Goal: Find contact information: Find contact information

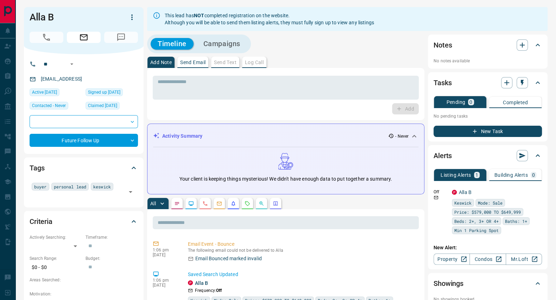
click at [84, 82] on p "[EMAIL_ADDRESS]" at bounding box center [61, 79] width 45 height 12
click at [82, 77] on link "[EMAIL_ADDRESS]" at bounding box center [61, 79] width 41 height 6
click at [132, 15] on icon "button" at bounding box center [131, 17] width 1 height 6
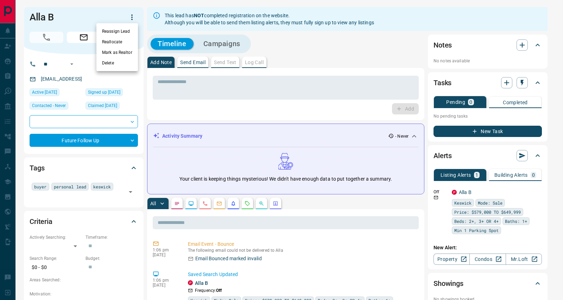
click at [69, 77] on div at bounding box center [281, 150] width 563 height 300
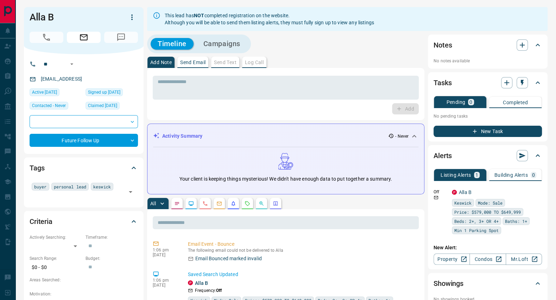
click at [32, 78] on icon at bounding box center [32, 79] width 5 height 4
click at [34, 62] on icon at bounding box center [33, 64] width 6 height 6
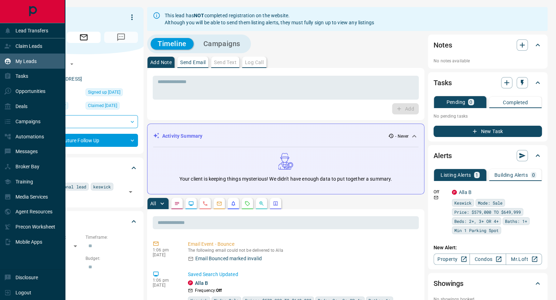
click at [29, 57] on div "My Leads" at bounding box center [20, 61] width 32 height 12
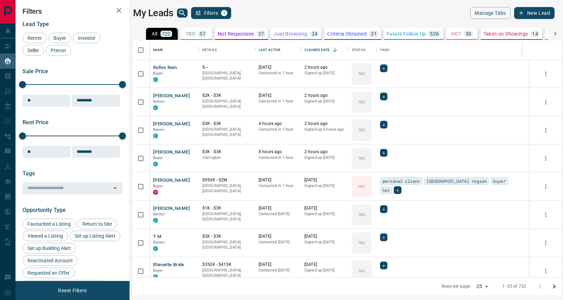
scroll to position [230, 423]
click at [183, 9] on icon "search button" at bounding box center [182, 13] width 8 height 8
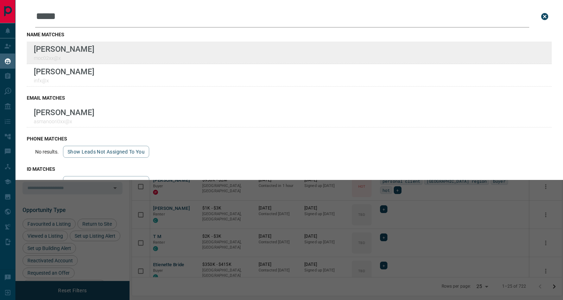
type input "*****"
